Goal: Information Seeking & Learning: Compare options

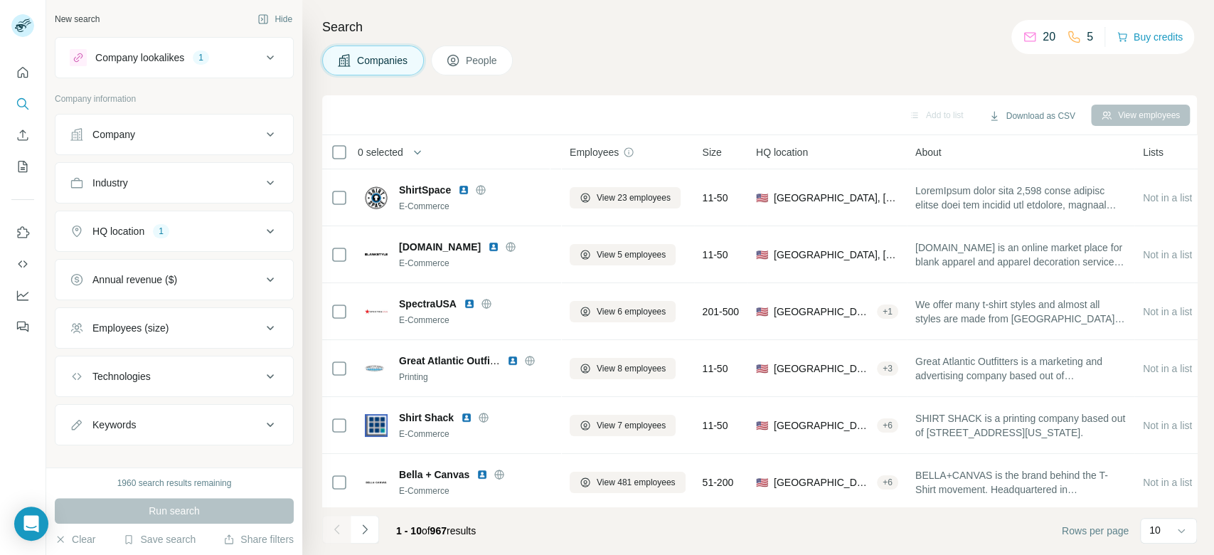
click at [243, 55] on div "Company lookalikes 1" at bounding box center [166, 57] width 192 height 17
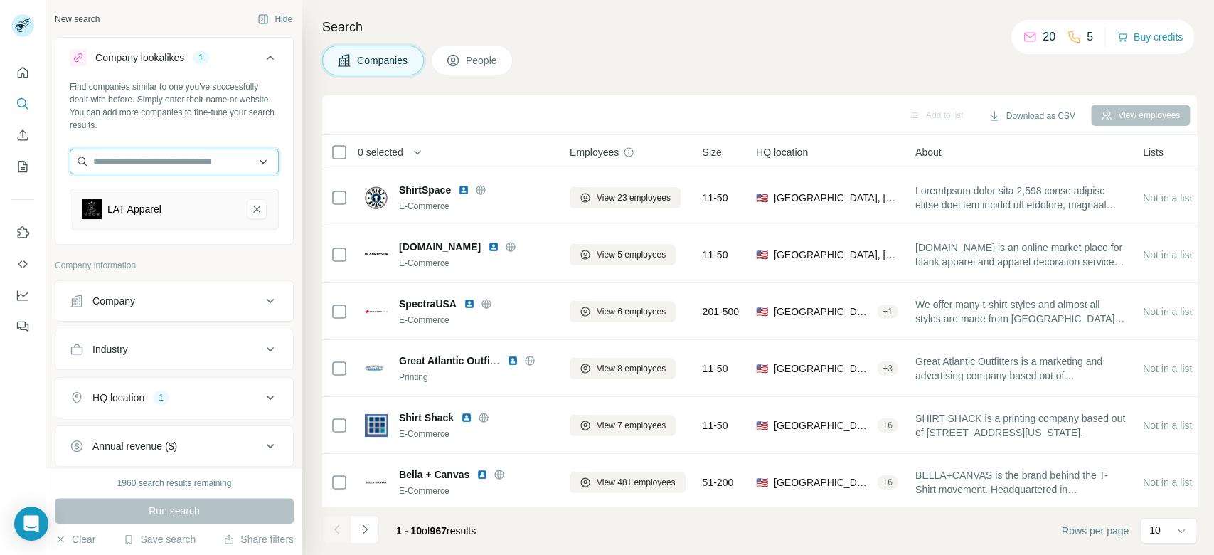
click at [171, 161] on input "text" at bounding box center [174, 162] width 209 height 26
paste input "**********"
type input "**********"
click at [191, 202] on div "Sweet Apparel [DOMAIN_NAME]" at bounding box center [167, 200] width 188 height 38
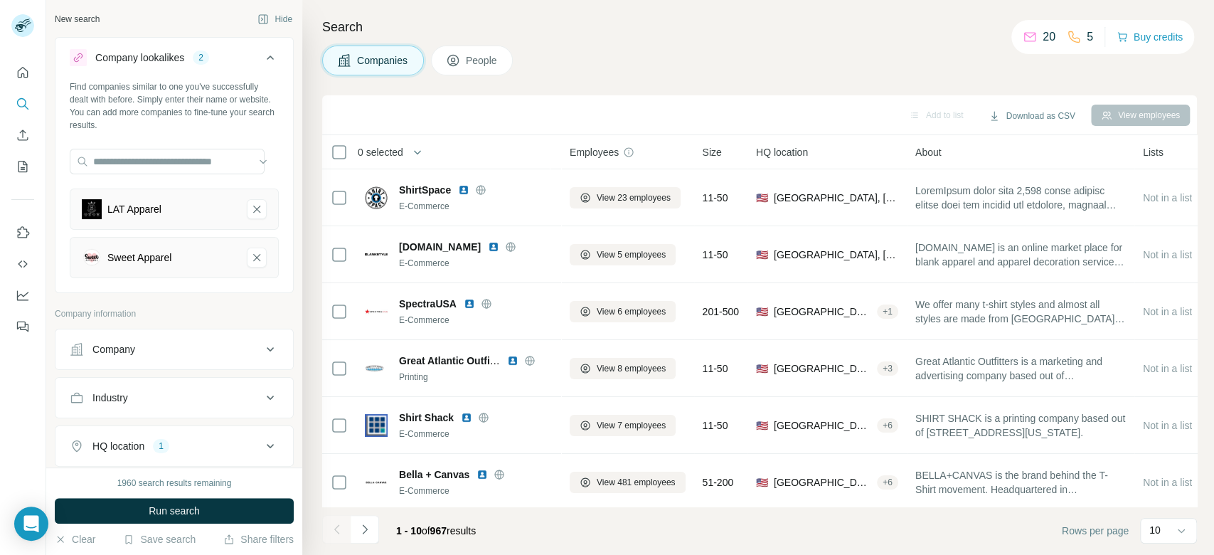
scroll to position [0, 0]
click at [250, 206] on icon "LAT Apparel-remove-button" at bounding box center [256, 209] width 13 height 14
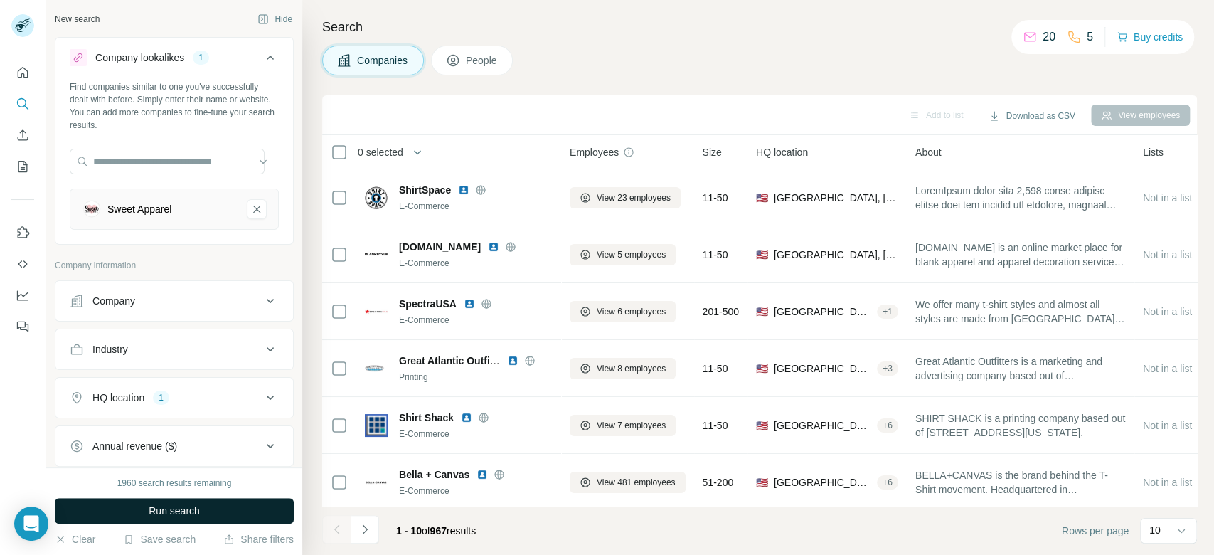
click at [262, 508] on button "Run search" at bounding box center [174, 511] width 239 height 26
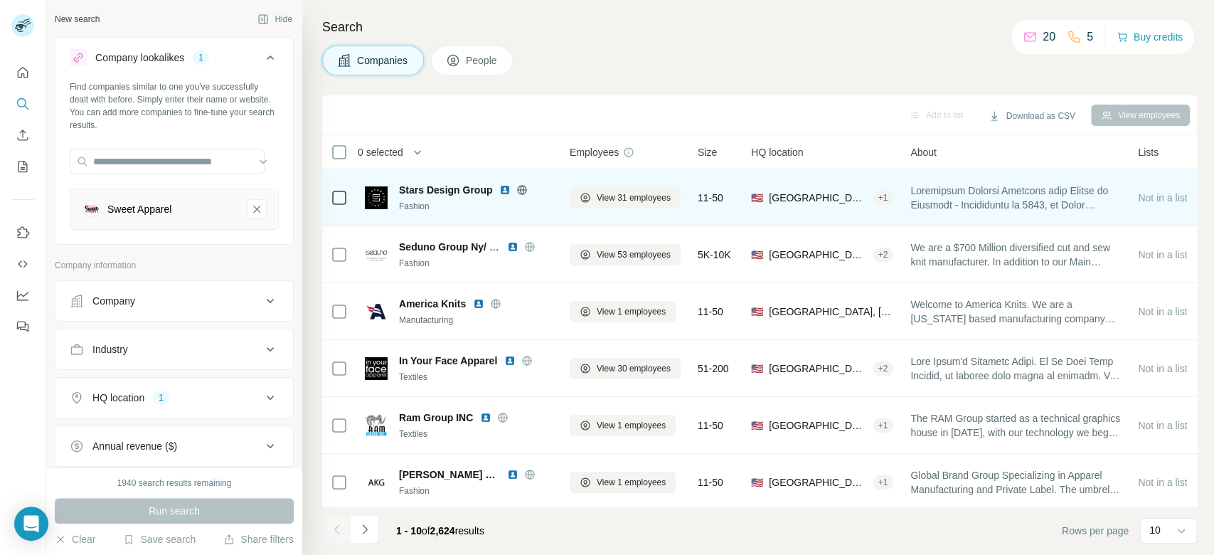
click at [521, 187] on icon at bounding box center [521, 189] width 11 height 11
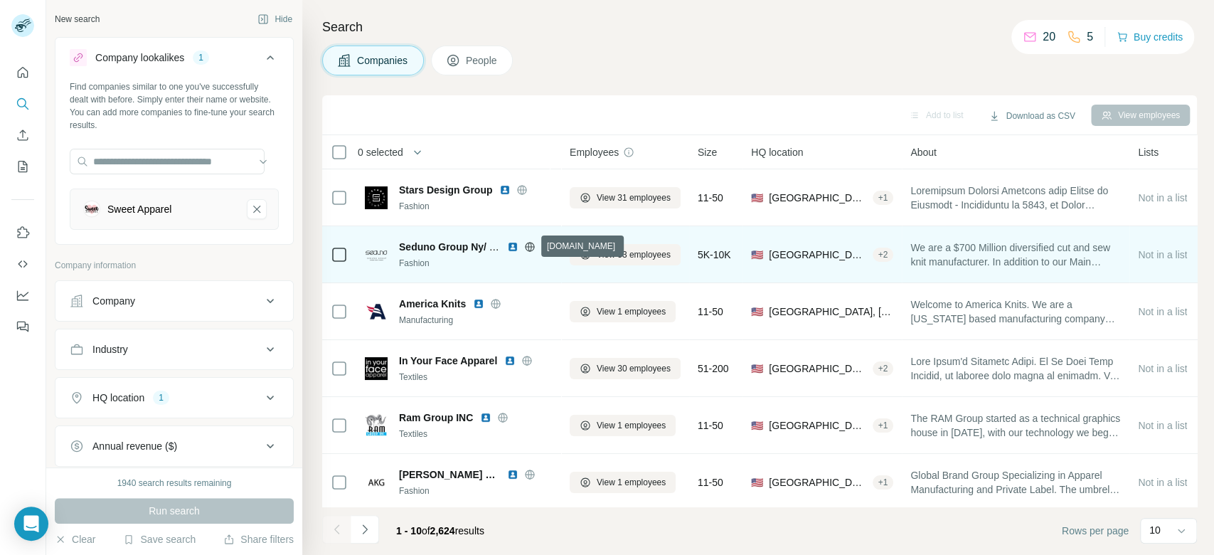
click at [530, 245] on icon at bounding box center [529, 246] width 11 height 11
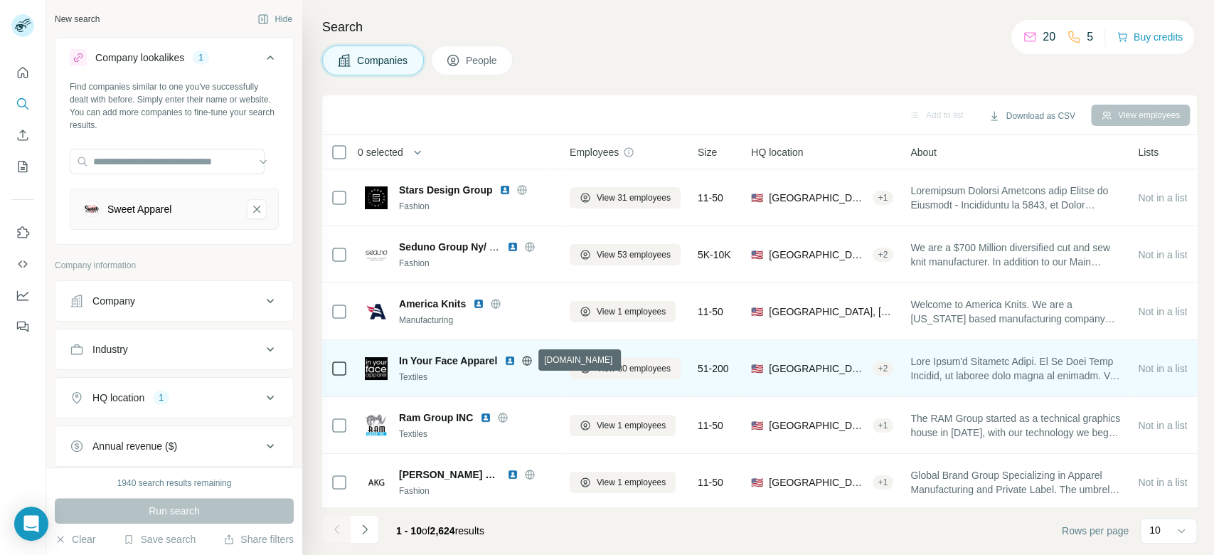
click at [527, 362] on icon at bounding box center [526, 360] width 11 height 11
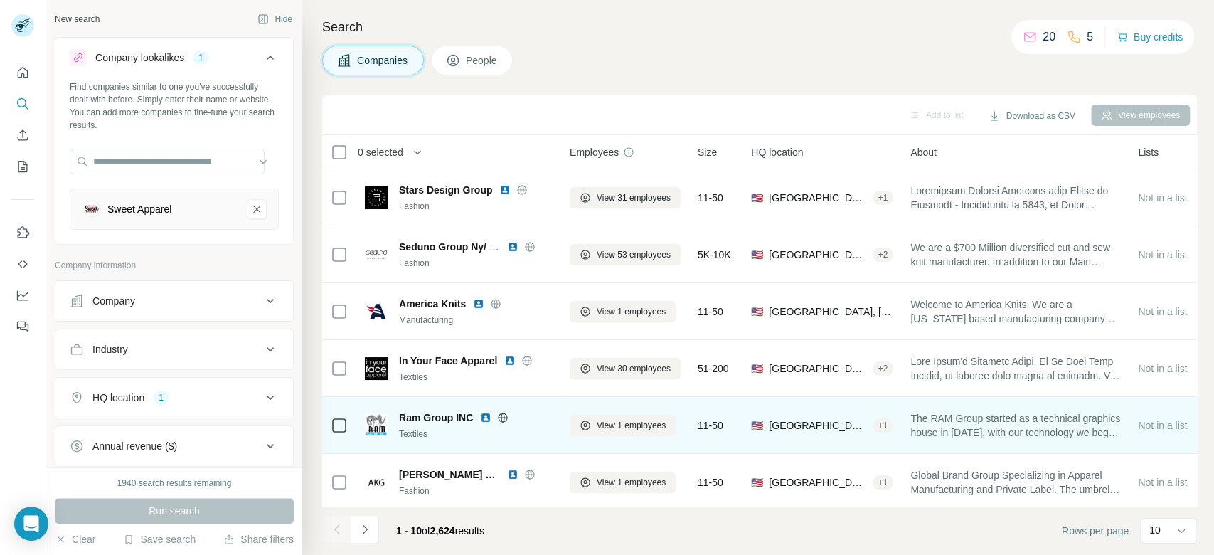
click at [504, 416] on icon at bounding box center [502, 417] width 11 height 11
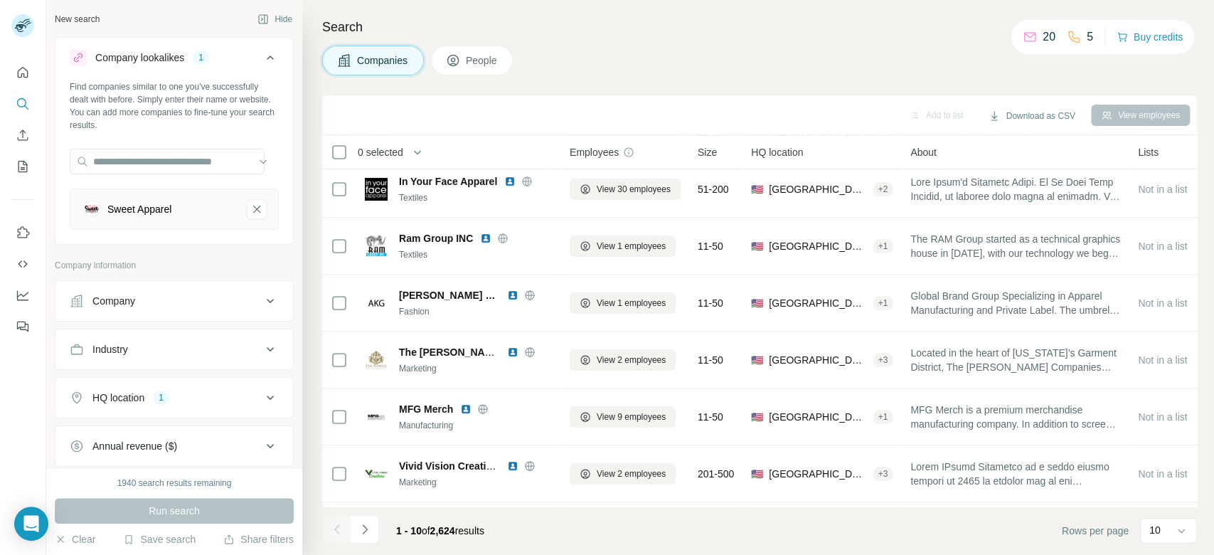
scroll to position [214, 0]
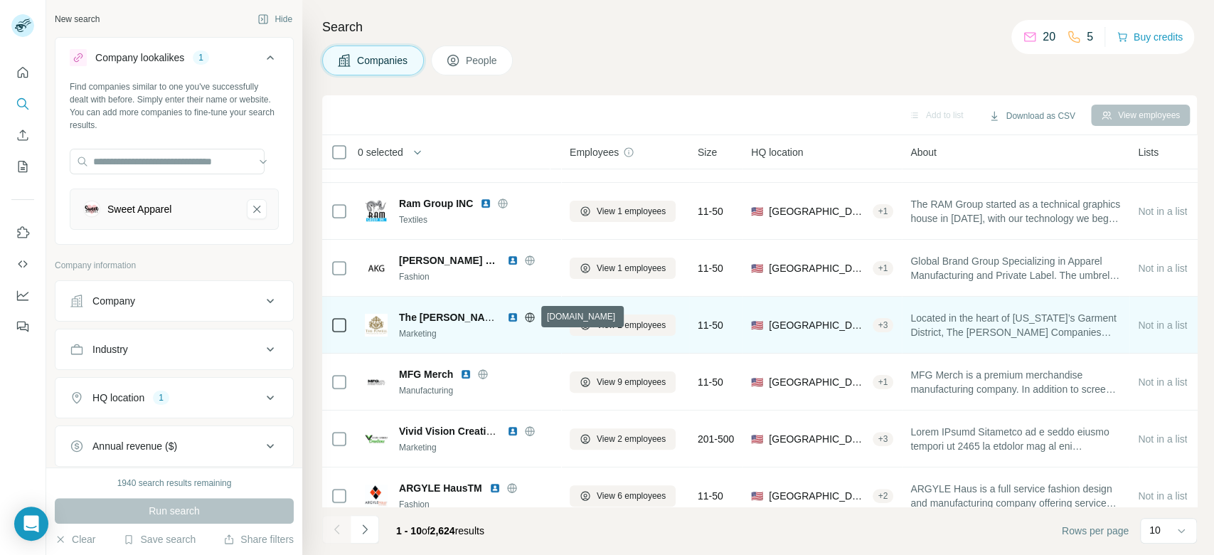
click at [531, 315] on icon at bounding box center [530, 316] width 4 height 9
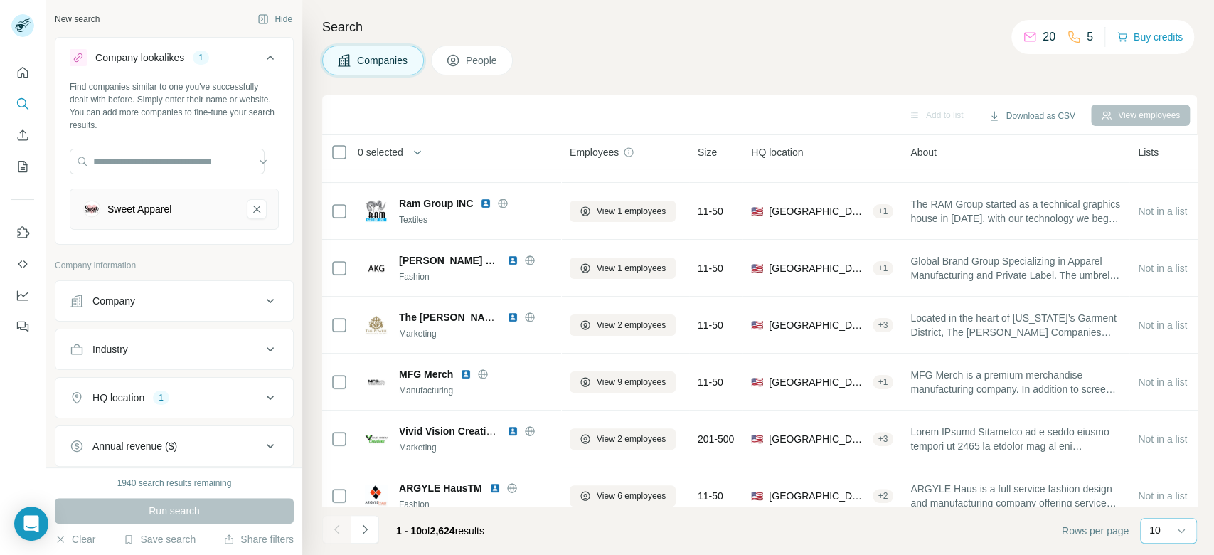
click at [1161, 531] on div "10" at bounding box center [1167, 530] width 36 height 14
click at [1169, 420] on div "60" at bounding box center [1168, 422] width 33 height 14
click at [1213, 397] on div "Search Companies People Add to list Download as CSV View employees 0 selected C…" at bounding box center [758, 277] width 912 height 555
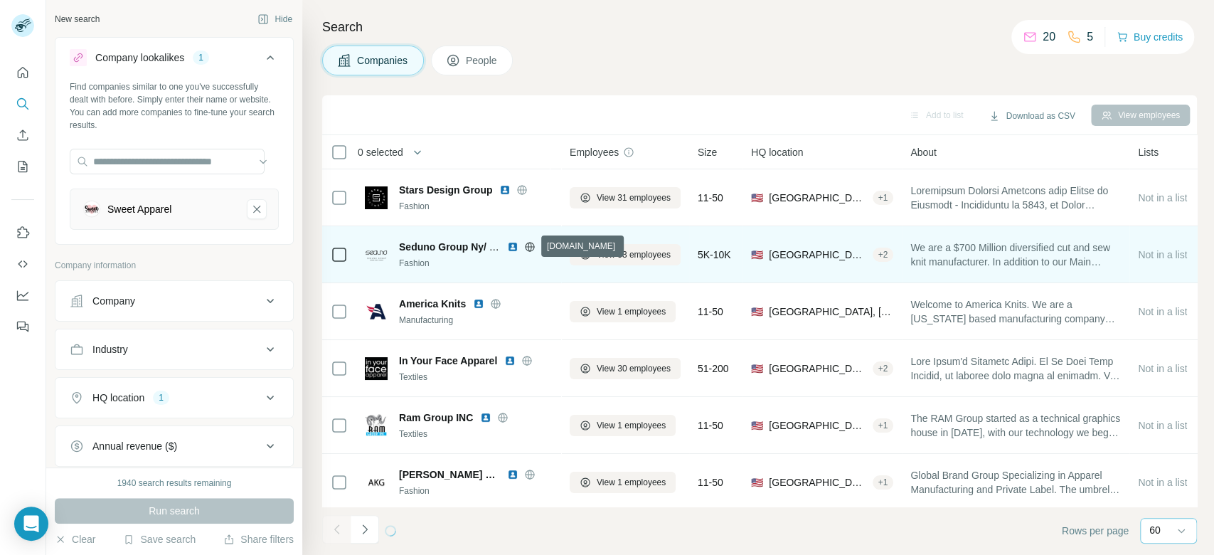
click at [529, 250] on icon at bounding box center [529, 246] width 11 height 11
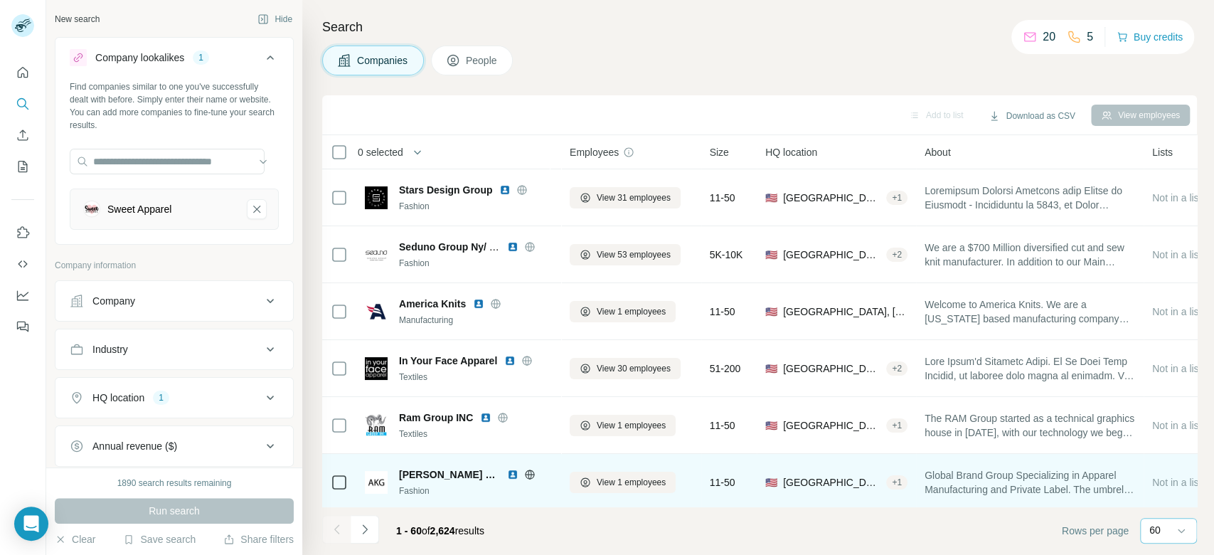
click at [524, 472] on icon at bounding box center [529, 474] width 11 height 11
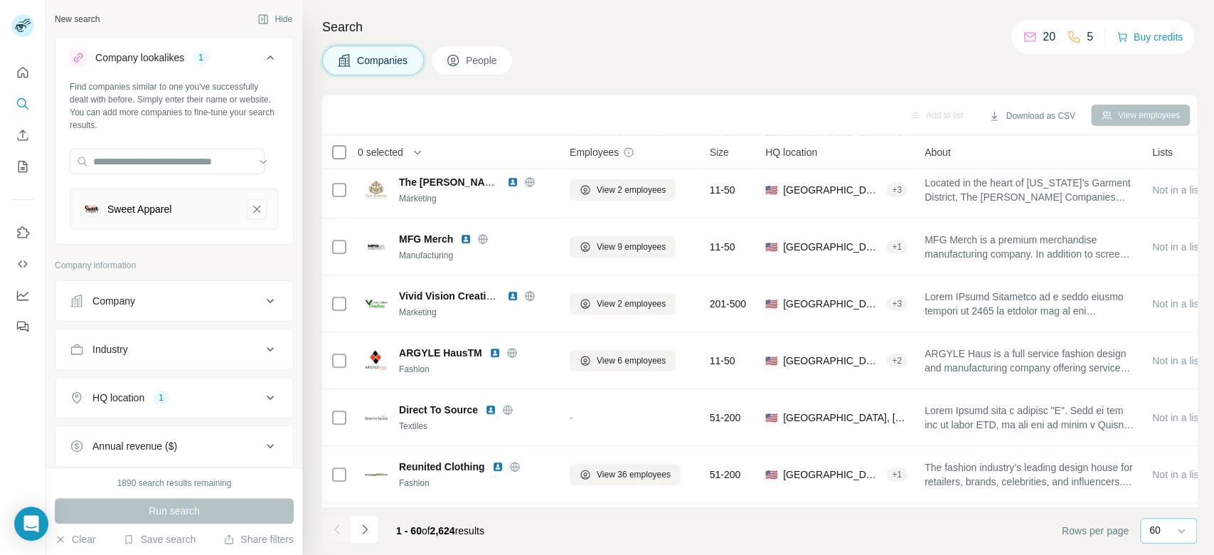
scroll to position [445, 0]
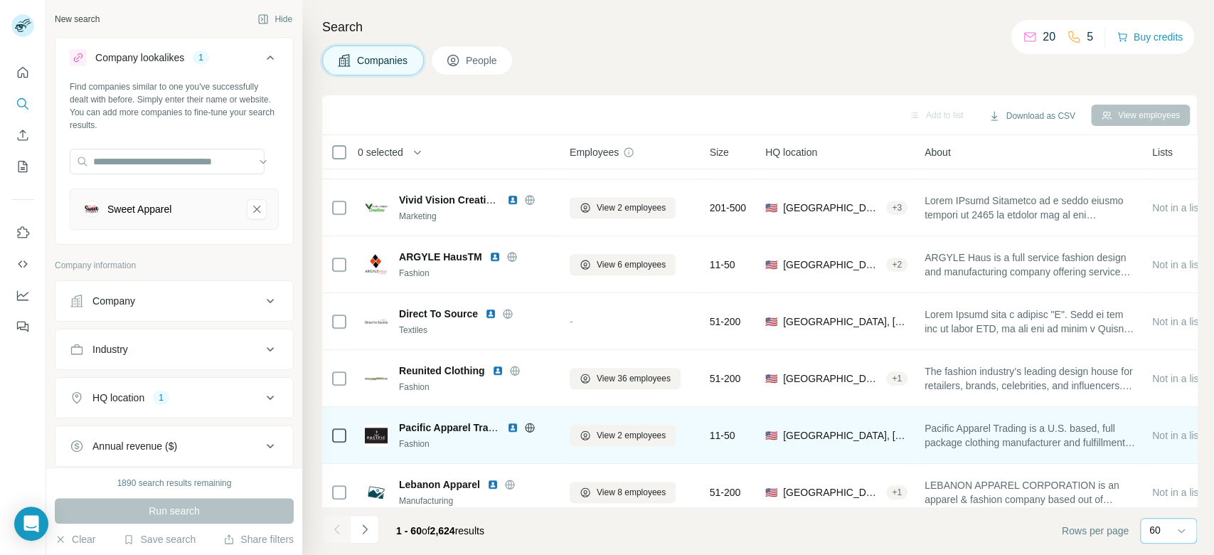
click at [532, 430] on icon at bounding box center [529, 426] width 9 height 9
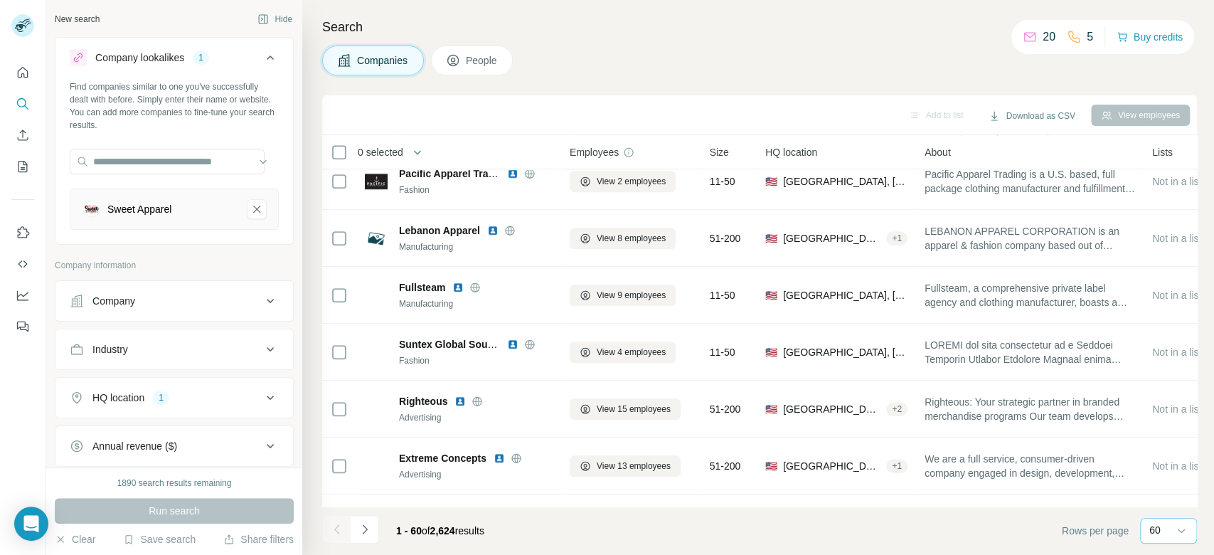
scroll to position [718, 0]
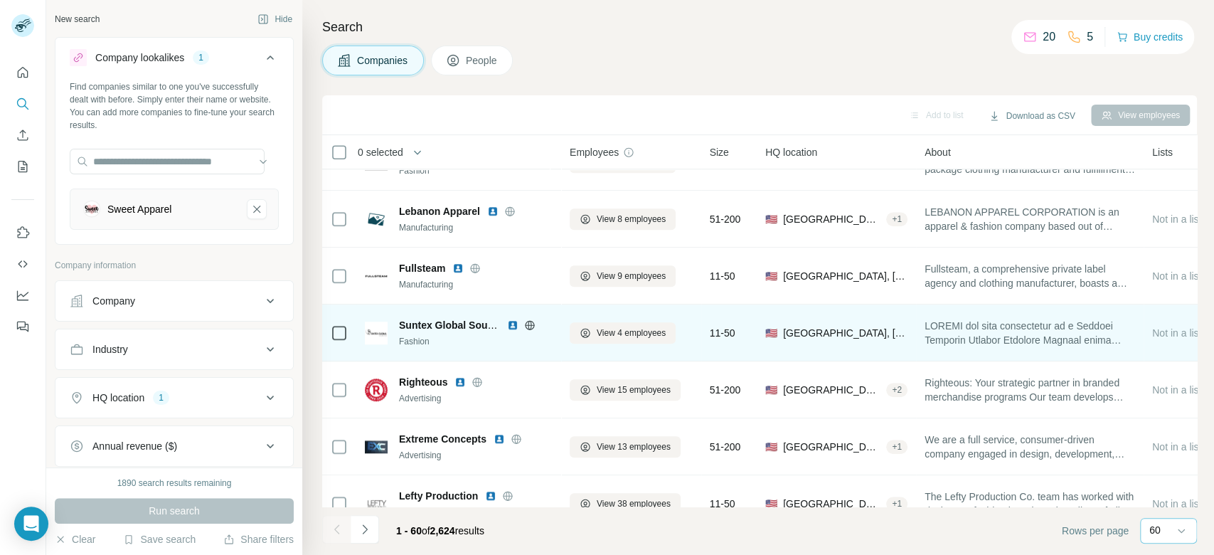
click at [530, 325] on icon at bounding box center [529, 324] width 11 height 11
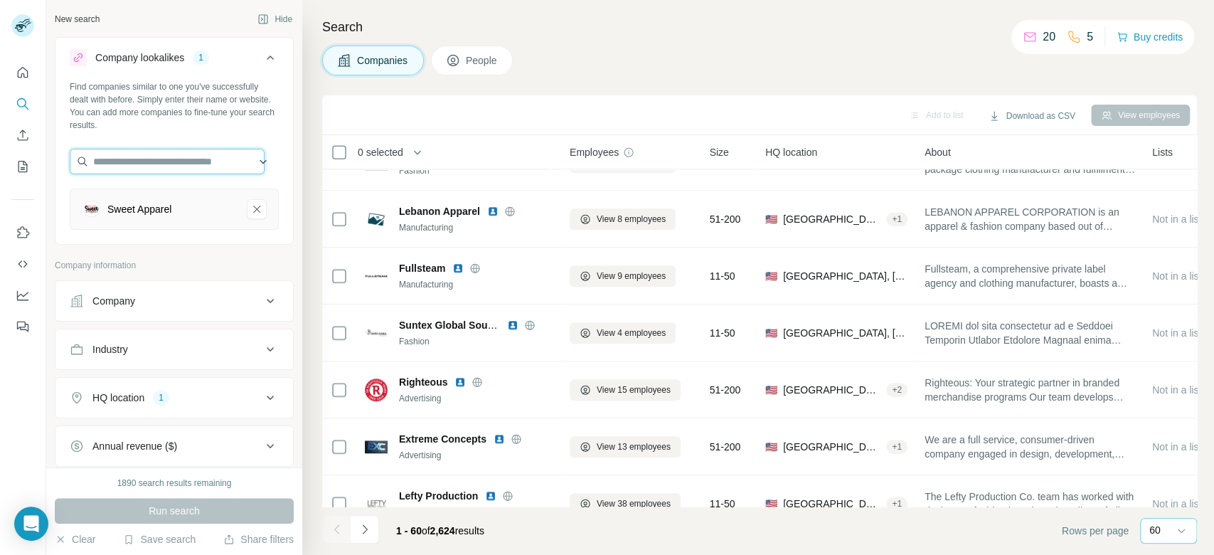
click at [121, 168] on input "text" at bounding box center [167, 162] width 195 height 26
paste input "**********"
type input "**********"
click at [182, 196] on p "Suntex Global Sourcing" at bounding box center [162, 193] width 105 height 14
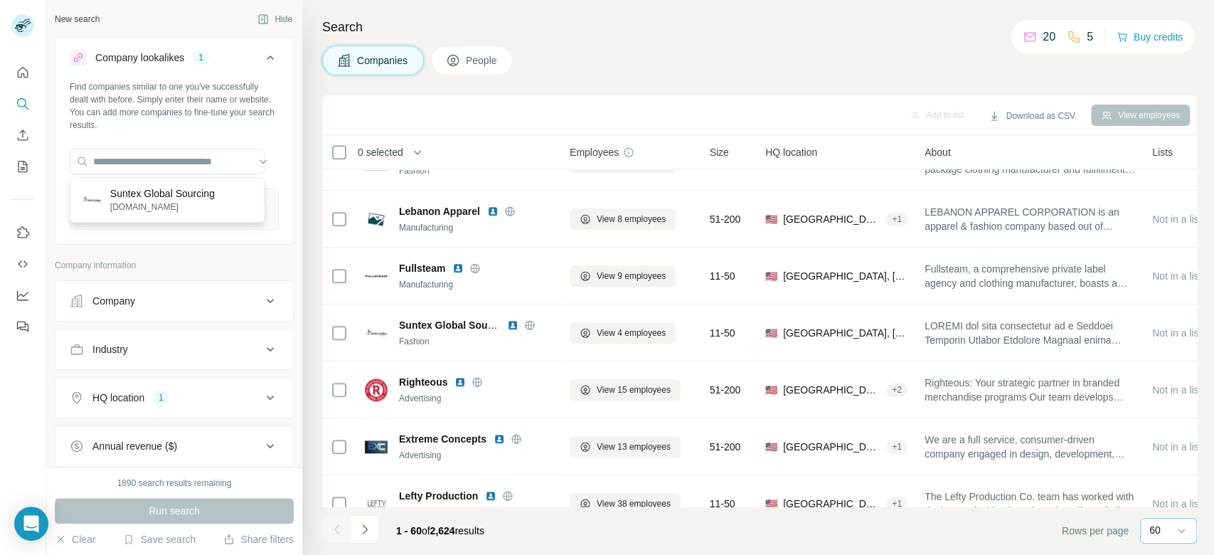
scroll to position [0, 0]
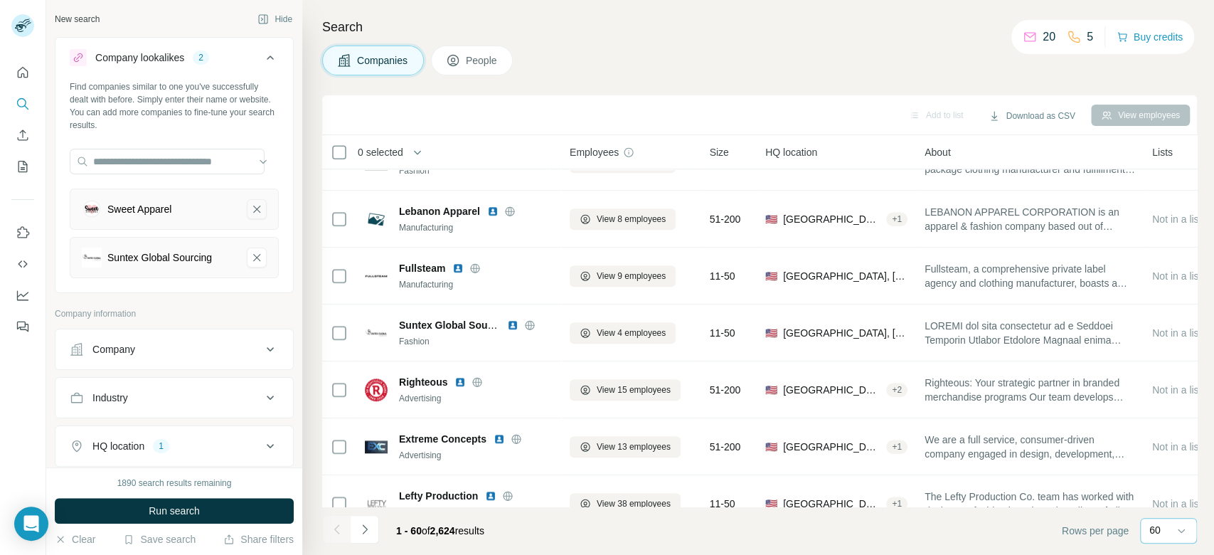
click at [250, 213] on icon "Sweet Apparel-remove-button" at bounding box center [256, 209] width 13 height 14
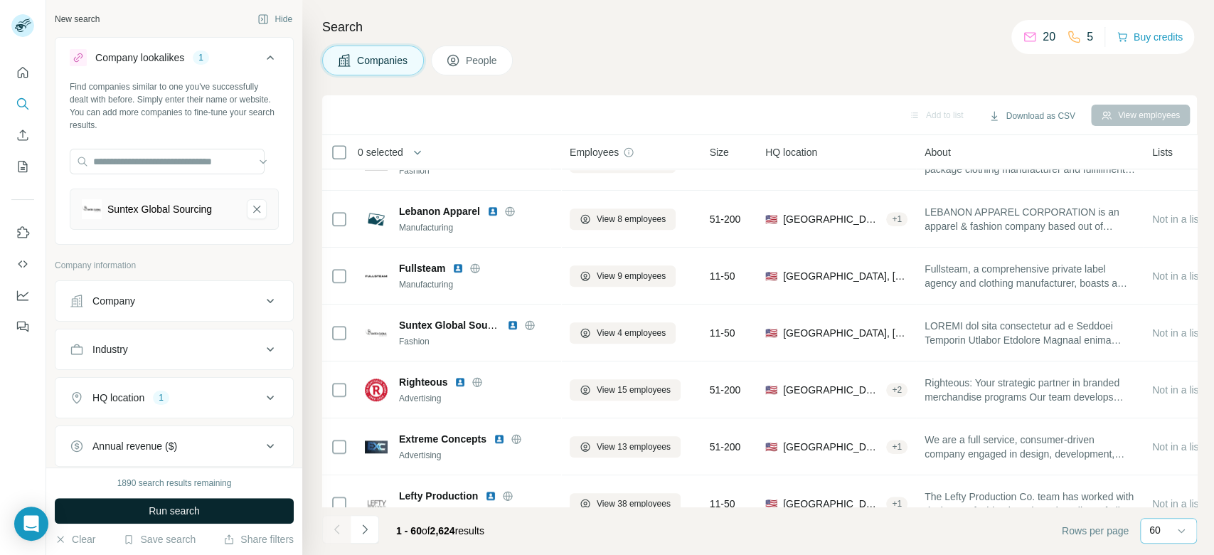
click at [251, 498] on button "Run search" at bounding box center [174, 511] width 239 height 26
